Goal: Check status: Check status

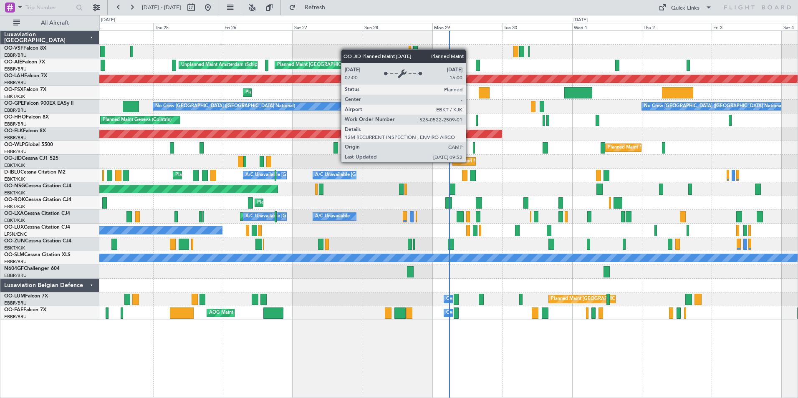
click at [469, 162] on div "Planned Maint Kortrijk-[GEOGRAPHIC_DATA]" at bounding box center [503, 161] width 97 height 13
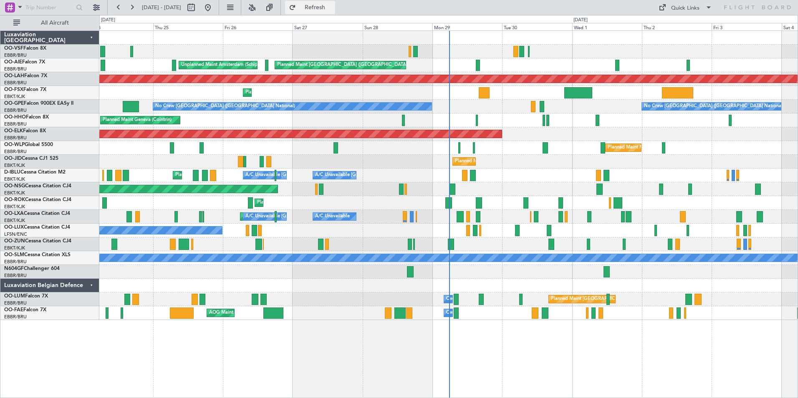
click at [333, 6] on span "Refresh" at bounding box center [315, 8] width 35 height 6
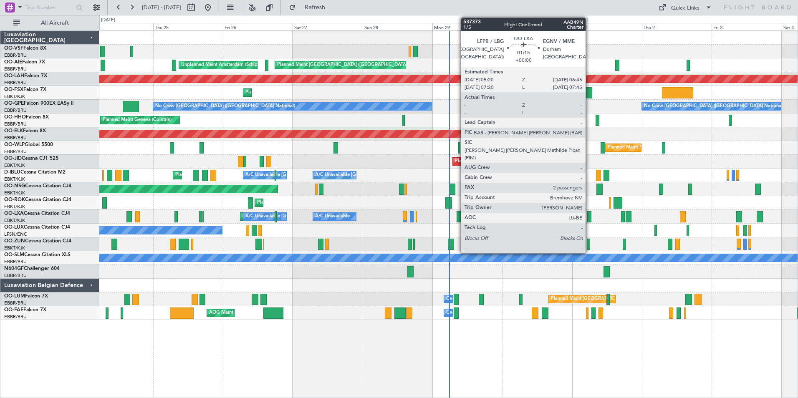
click at [589, 218] on div at bounding box center [589, 216] width 4 height 11
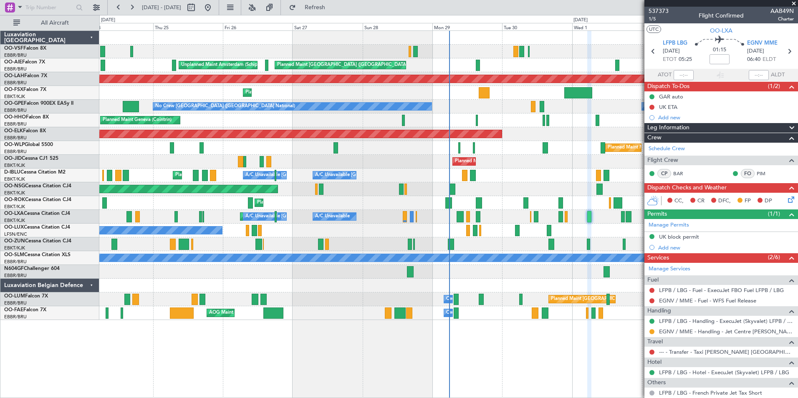
click at [794, 4] on span at bounding box center [794, 4] width 8 height 8
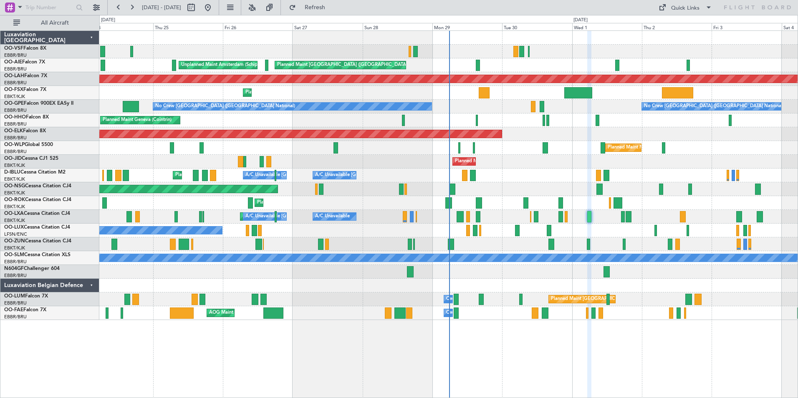
type input "0"
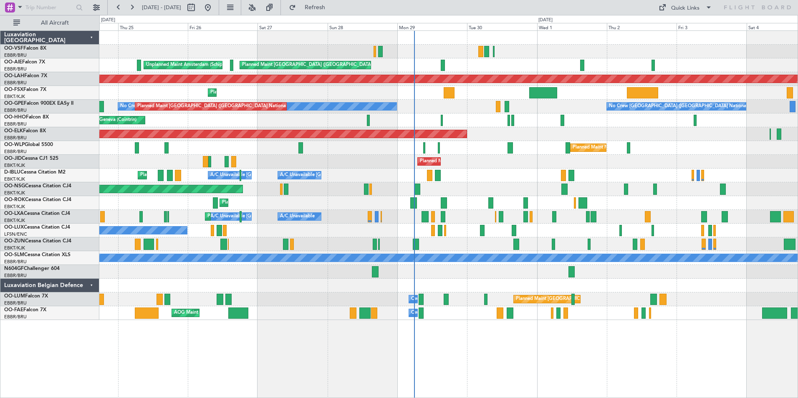
click at [421, 113] on div "No Crew [GEOGRAPHIC_DATA] ([GEOGRAPHIC_DATA] National) No Crew [GEOGRAPHIC_DATA…" at bounding box center [448, 107] width 698 height 14
